Goal: Check status: Check status

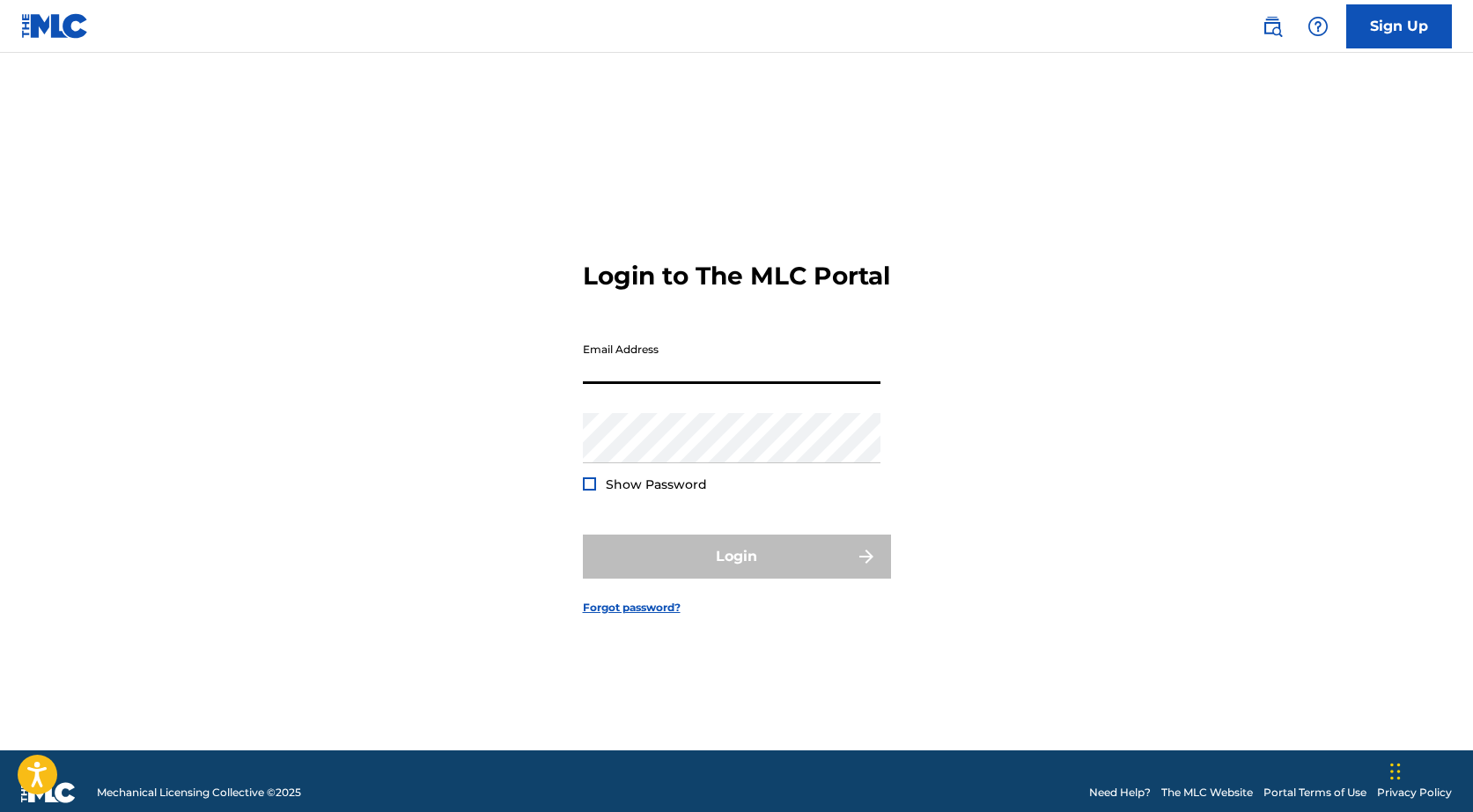
type input "[EMAIL_ADDRESS][DOMAIN_NAME]"
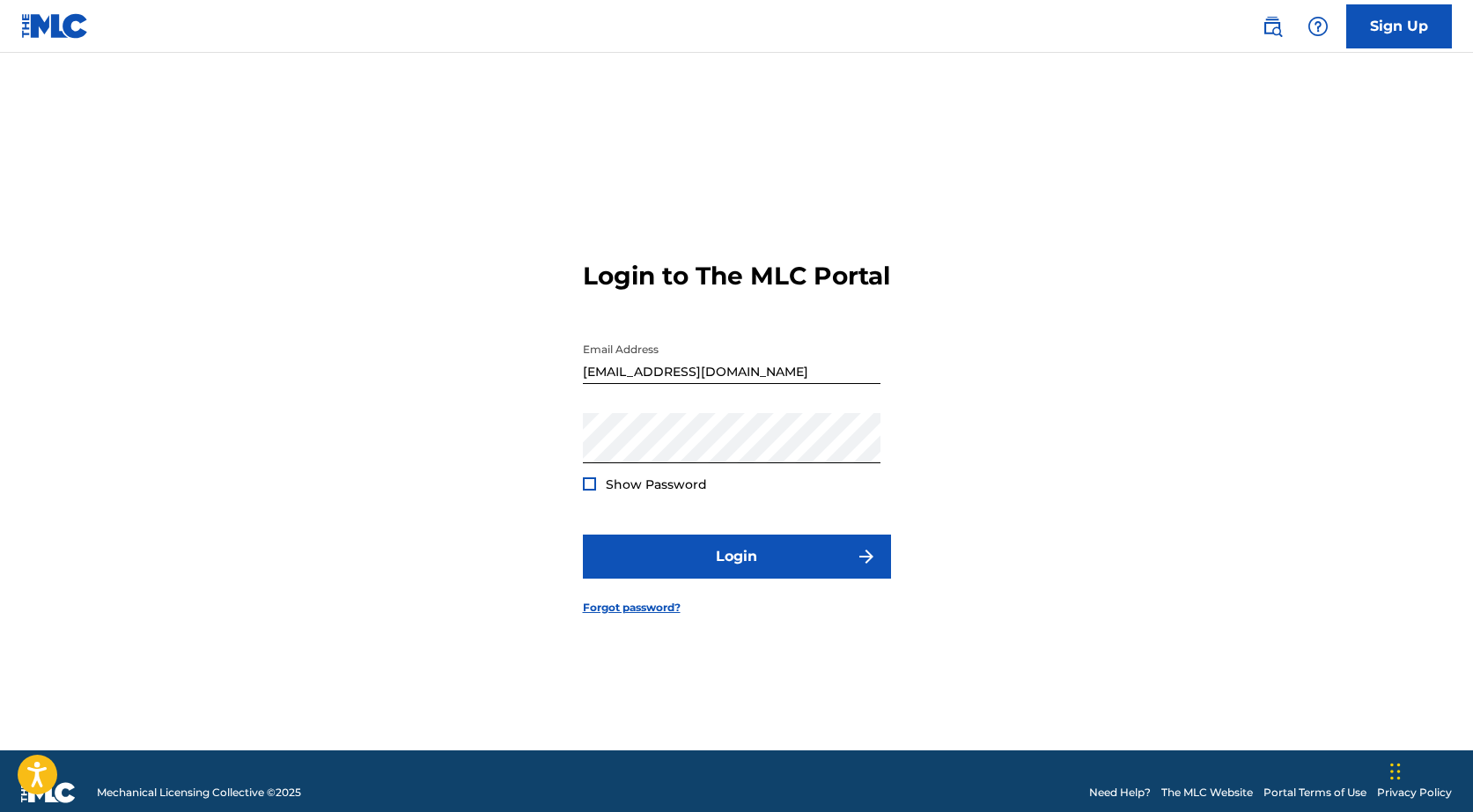
click at [588, 490] on div at bounding box center [589, 483] width 13 height 13
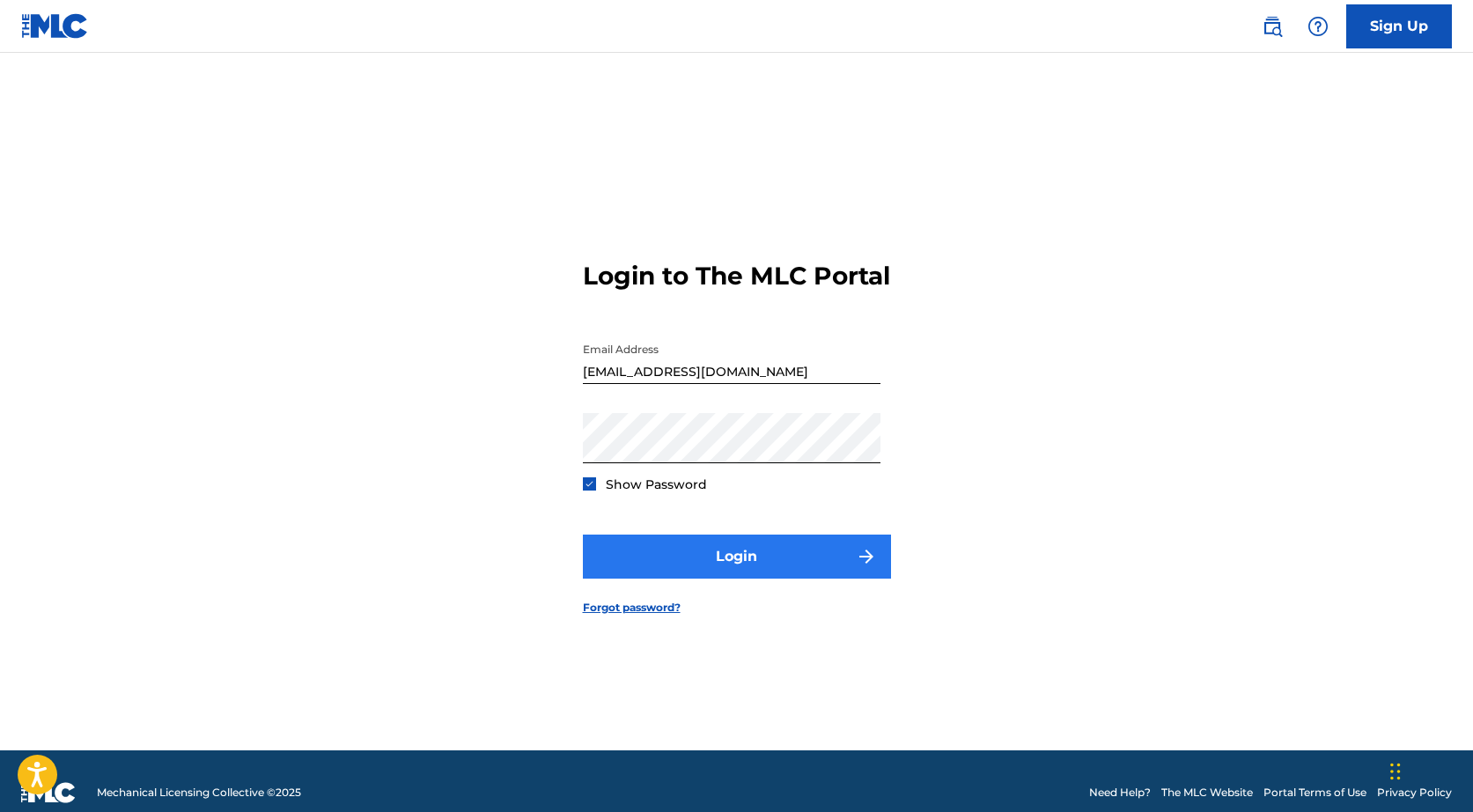
click at [618, 551] on button "Login" at bounding box center [736, 556] width 308 height 44
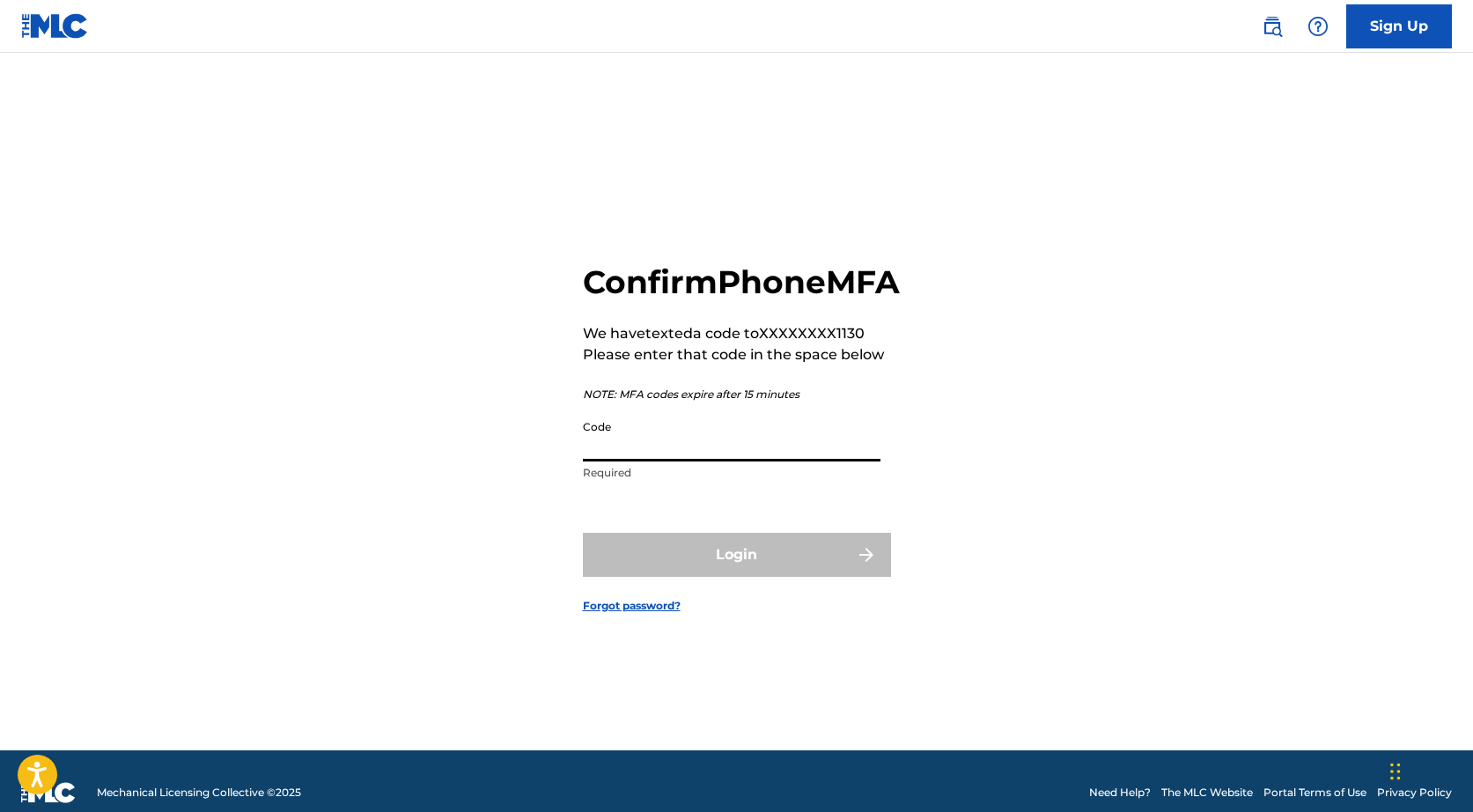
click at [625, 461] on input "Code" at bounding box center [732, 436] width 298 height 50
paste input "309024"
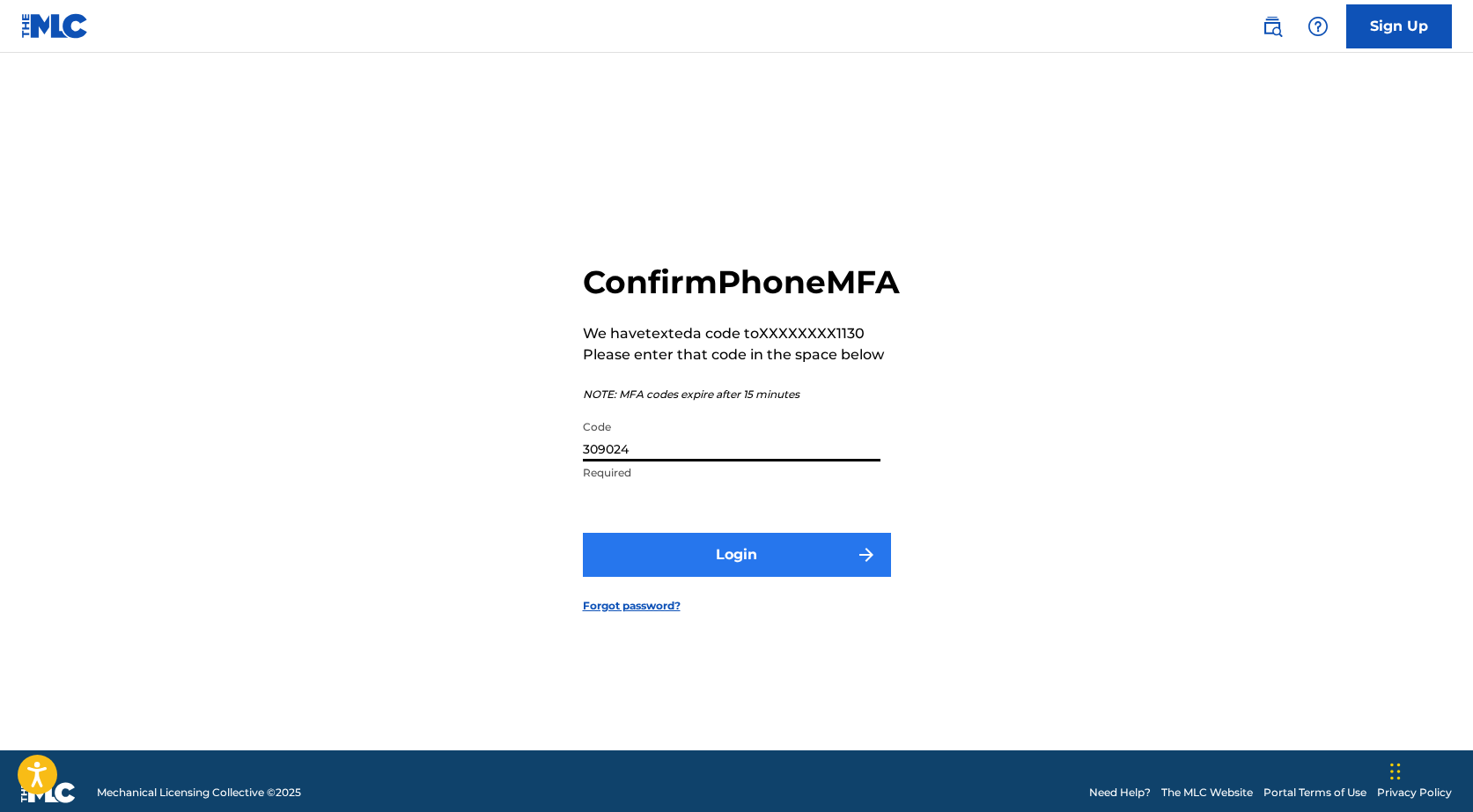
type input "309024"
click at [697, 576] on button "Login" at bounding box center [736, 554] width 308 height 44
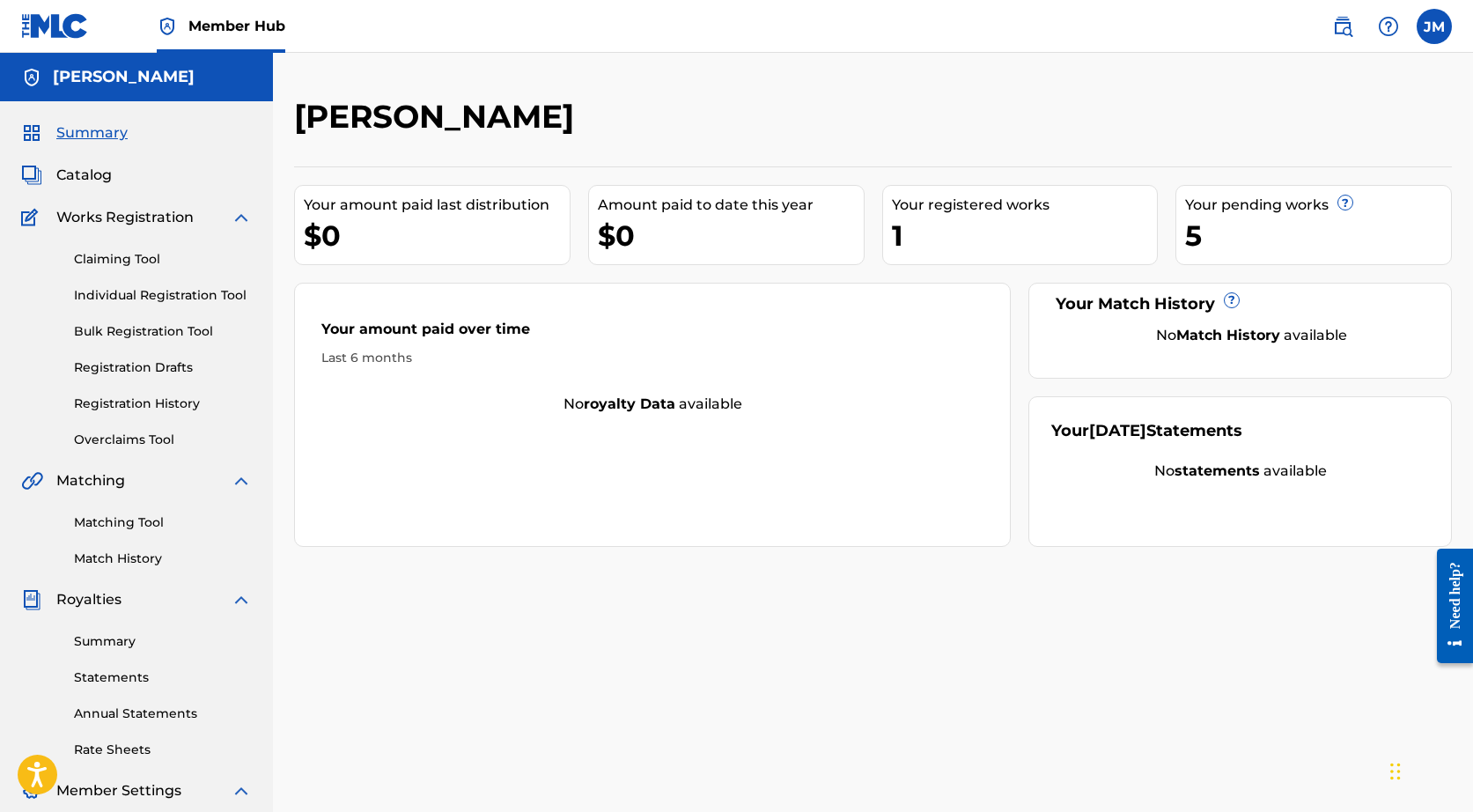
click at [104, 221] on span "Works Registration" at bounding box center [125, 216] width 137 height 21
click at [101, 243] on div "Claiming Tool Individual Registration Tool Bulk Registration Tool Registration …" at bounding box center [136, 339] width 230 height 221
click at [90, 179] on span "Catalog" at bounding box center [84, 174] width 56 height 21
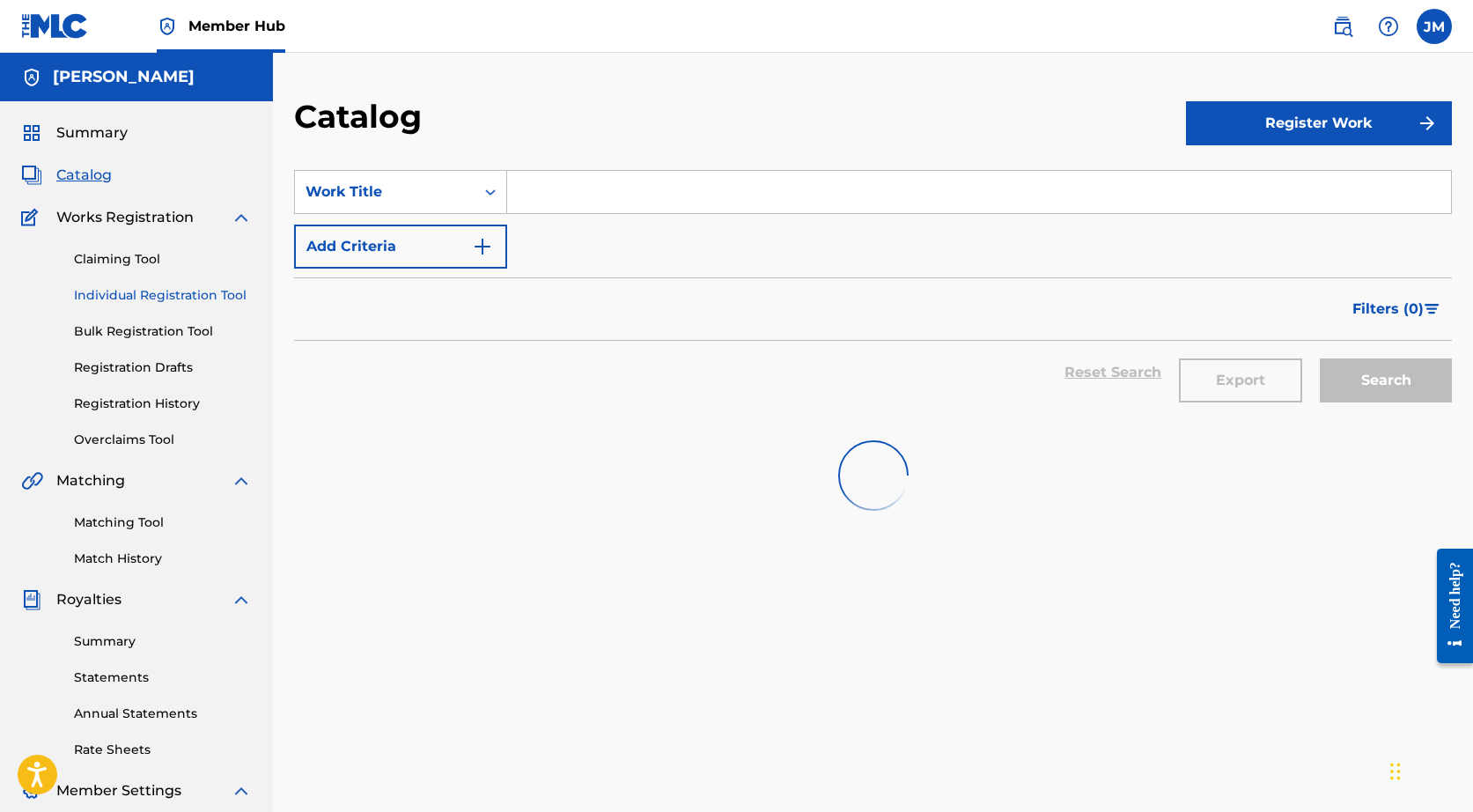
click at [181, 290] on link "Individual Registration Tool" at bounding box center [163, 295] width 178 height 18
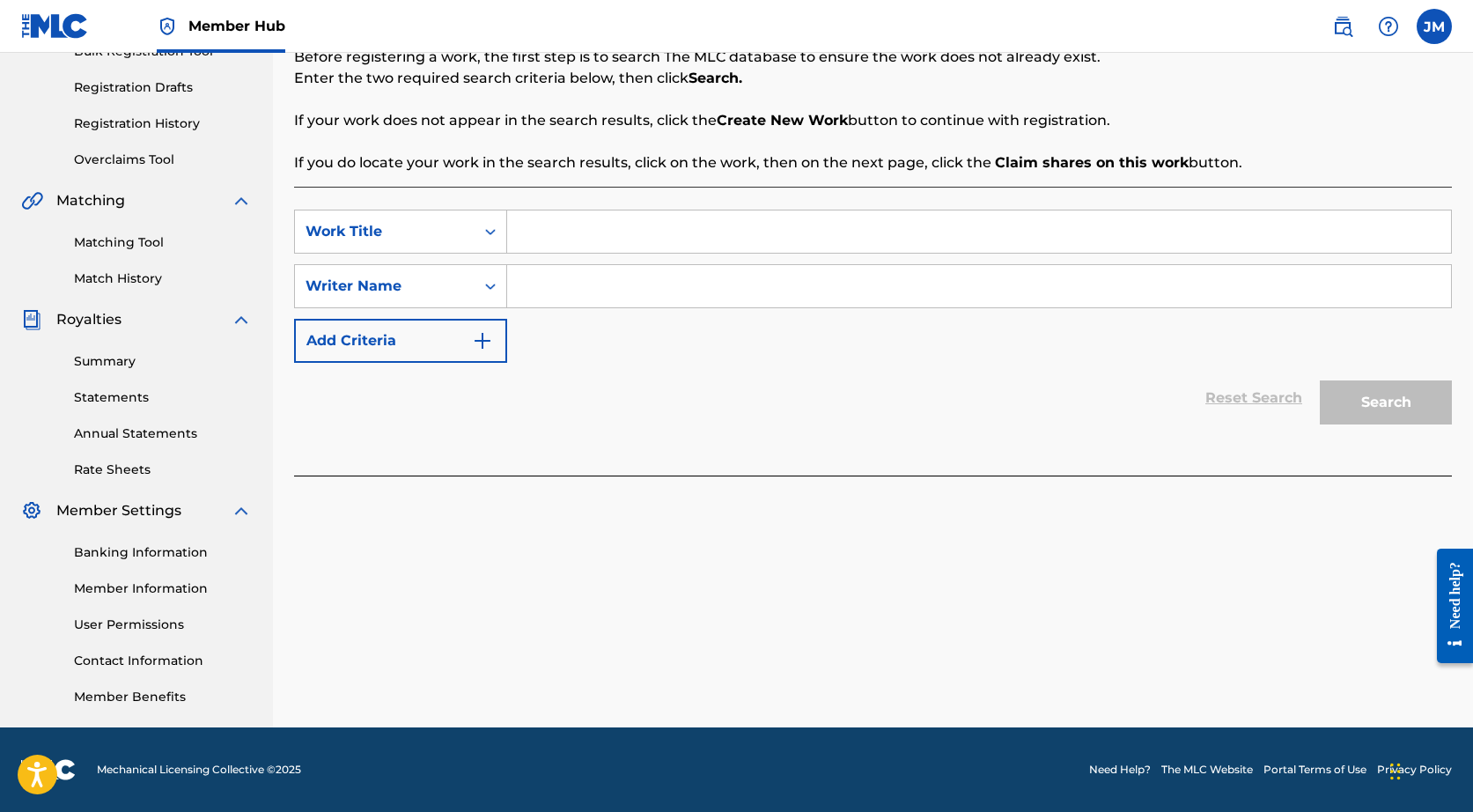
scroll to position [279, 0]
click at [133, 279] on link "Match History" at bounding box center [163, 279] width 178 height 18
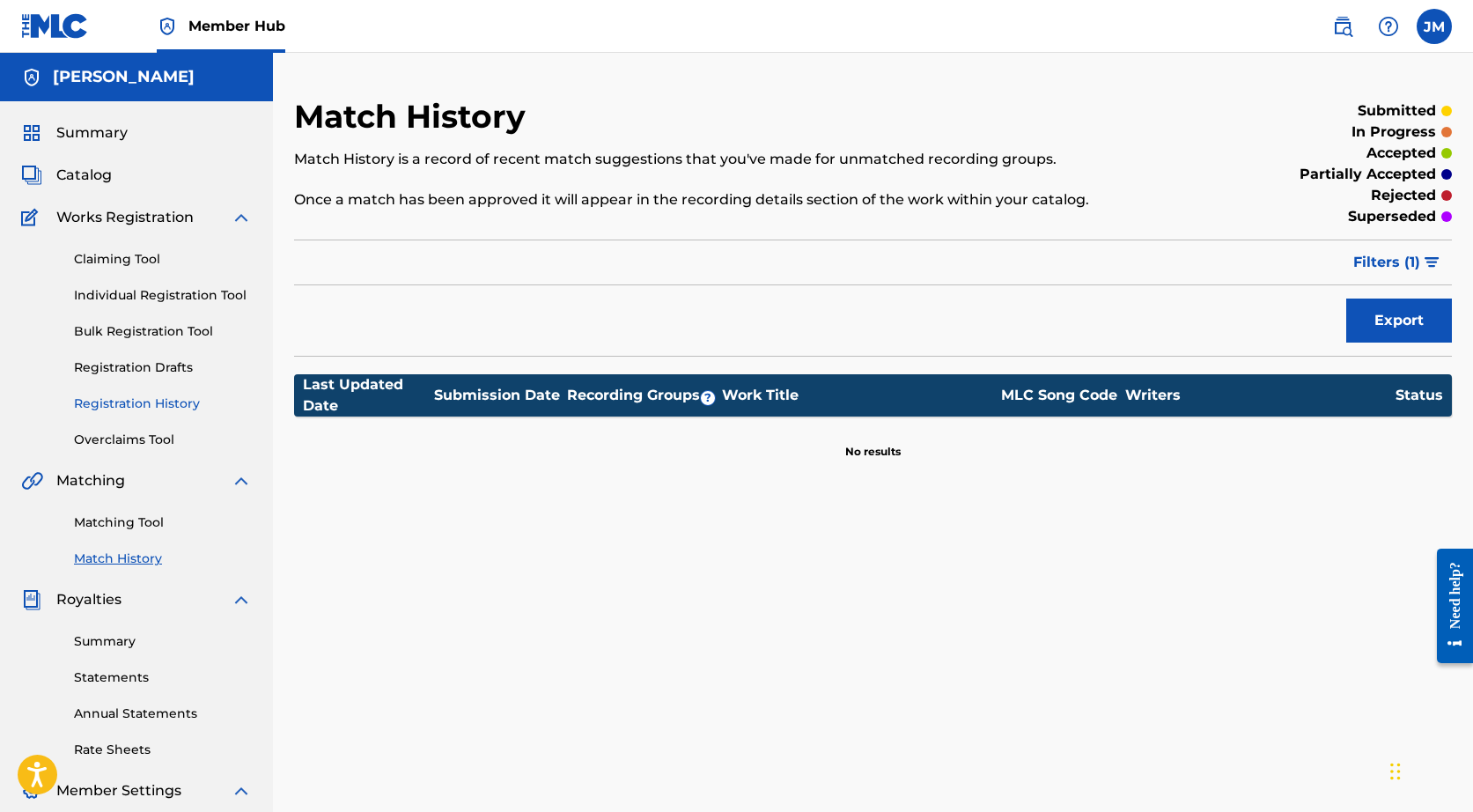
click at [132, 404] on link "Registration History" at bounding box center [163, 404] width 178 height 18
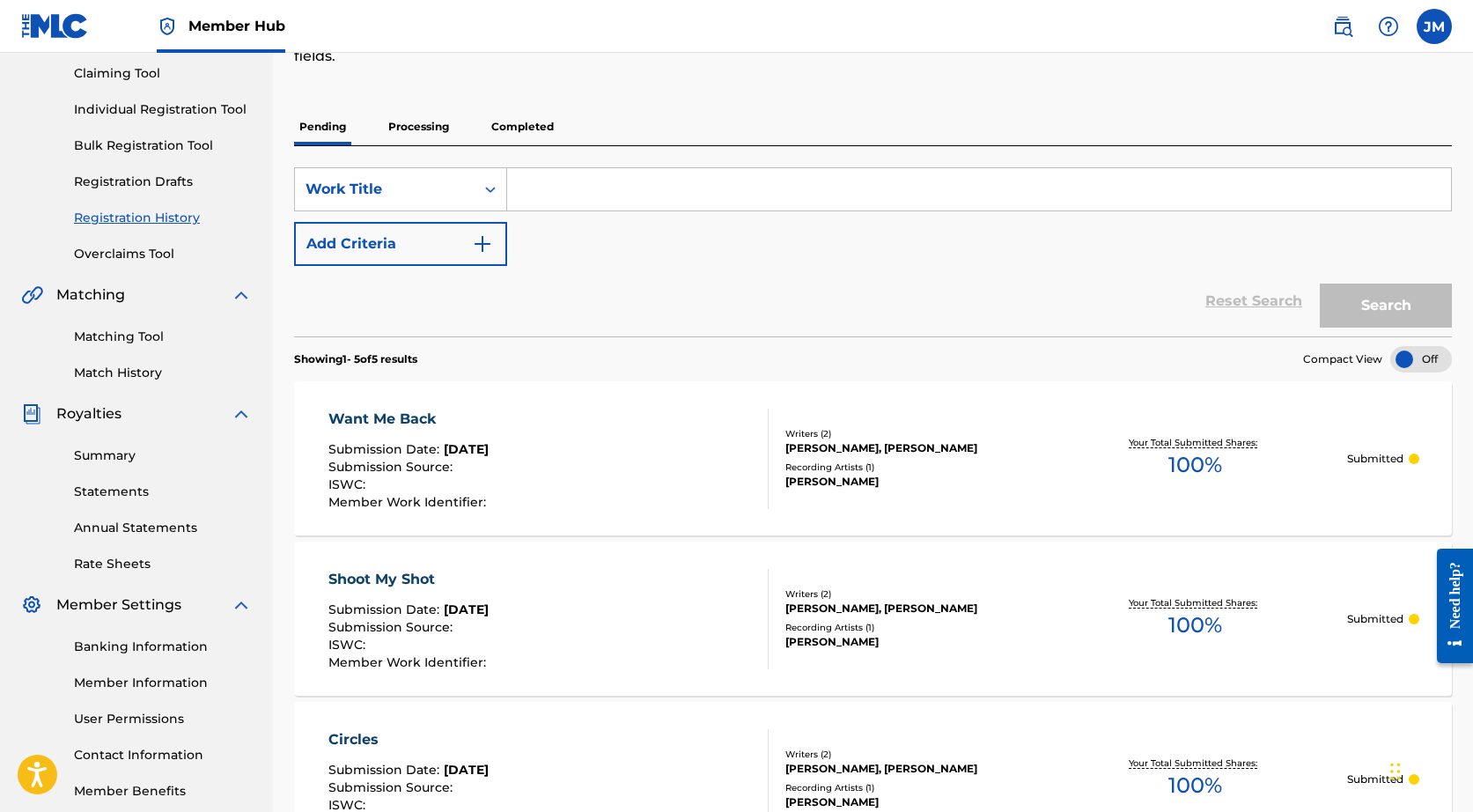
scroll to position [109, 0]
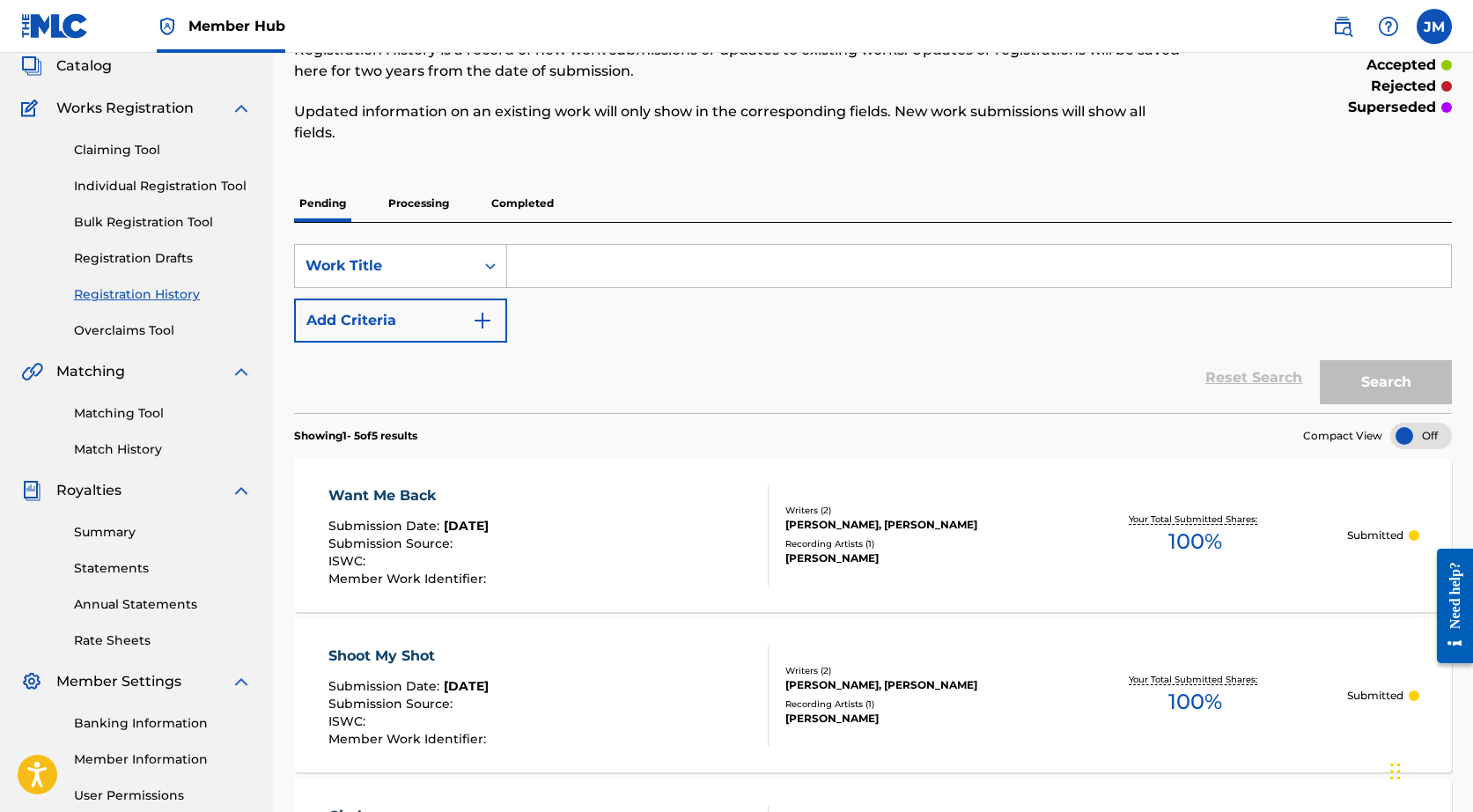
click at [486, 202] on p "Completed" at bounding box center [523, 203] width 73 height 37
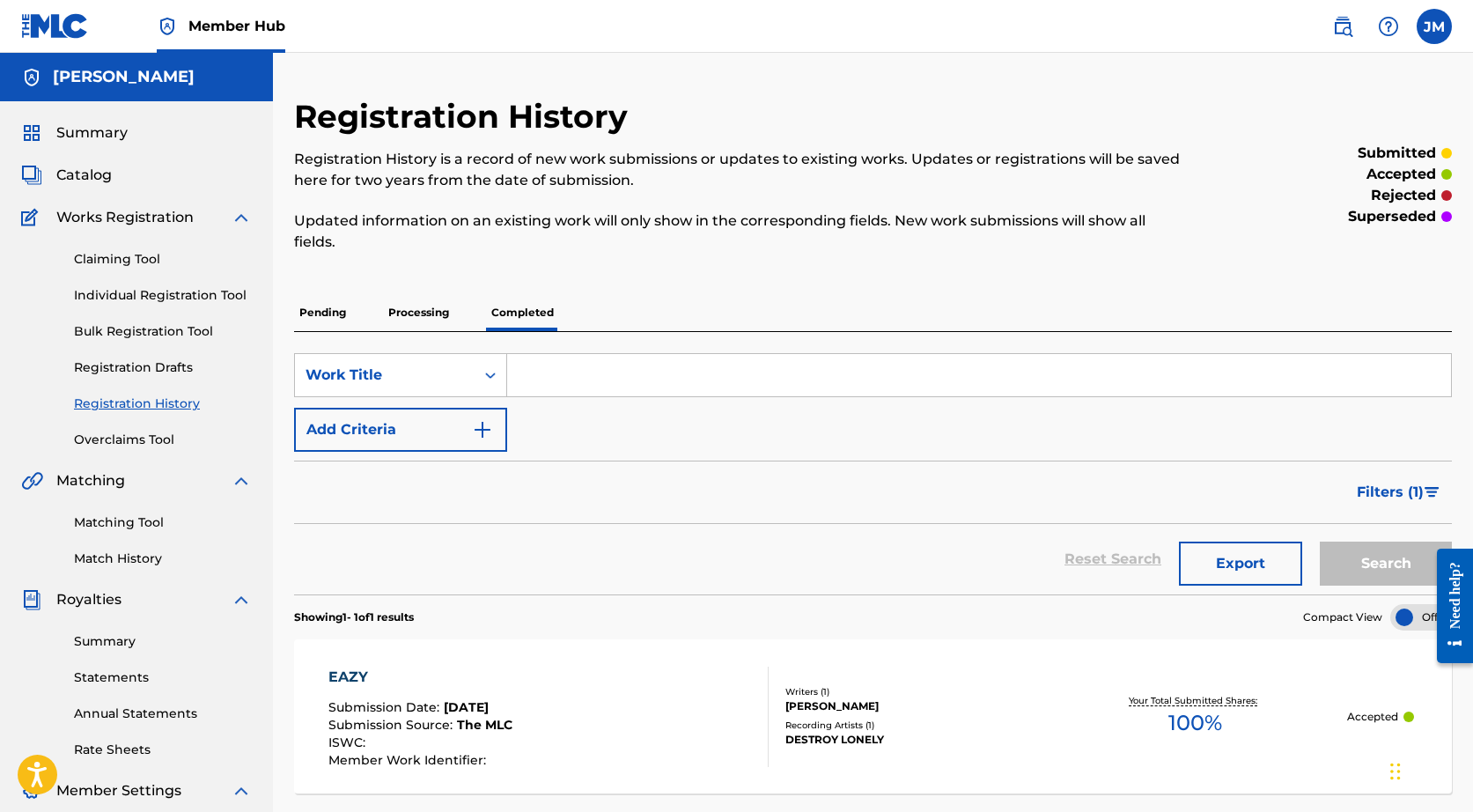
click at [312, 310] on p "Pending" at bounding box center [323, 312] width 58 height 37
